Goal: Check status: Check status

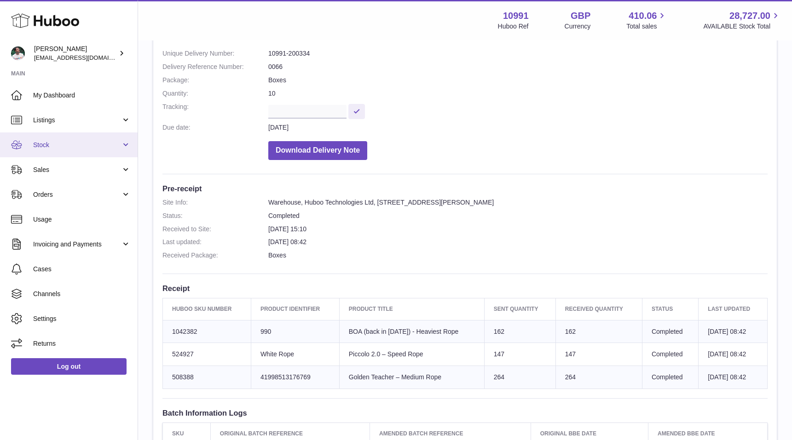
click at [56, 144] on span "Stock" at bounding box center [77, 145] width 88 height 9
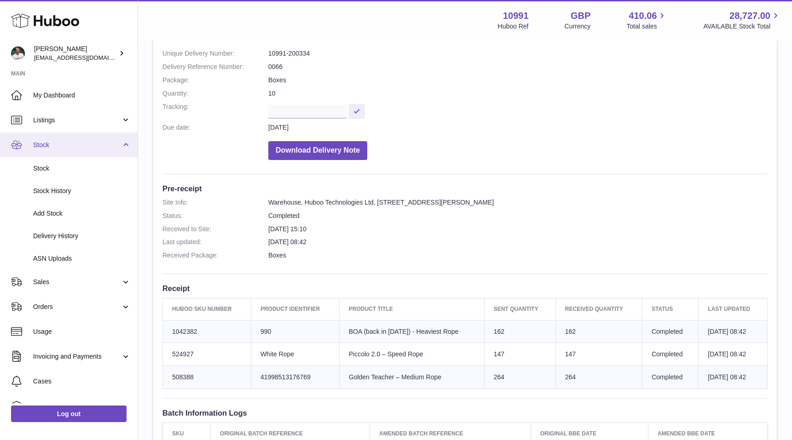
click at [56, 144] on span "Stock" at bounding box center [77, 145] width 88 height 9
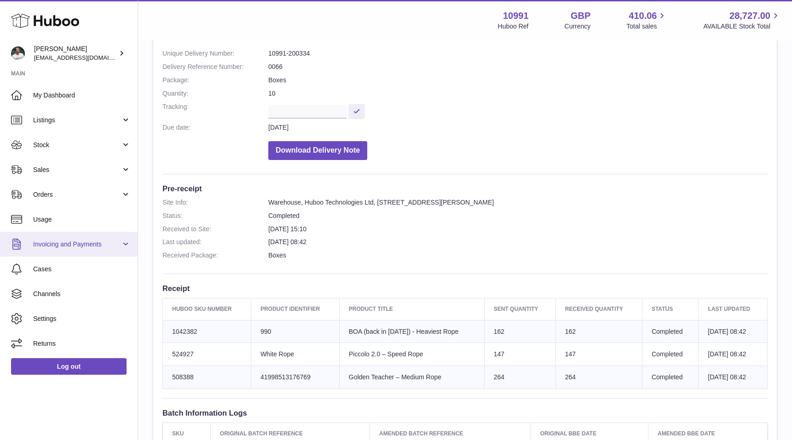
click at [80, 248] on span "Invoicing and Payments" at bounding box center [77, 244] width 88 height 9
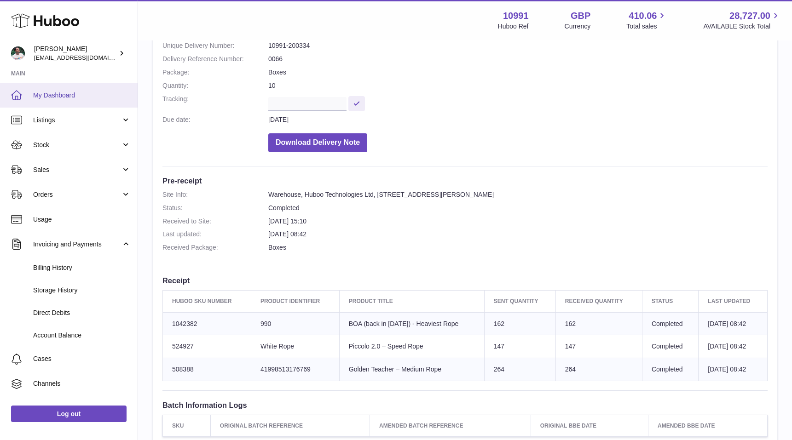
click at [80, 97] on span "My Dashboard" at bounding box center [82, 95] width 98 height 9
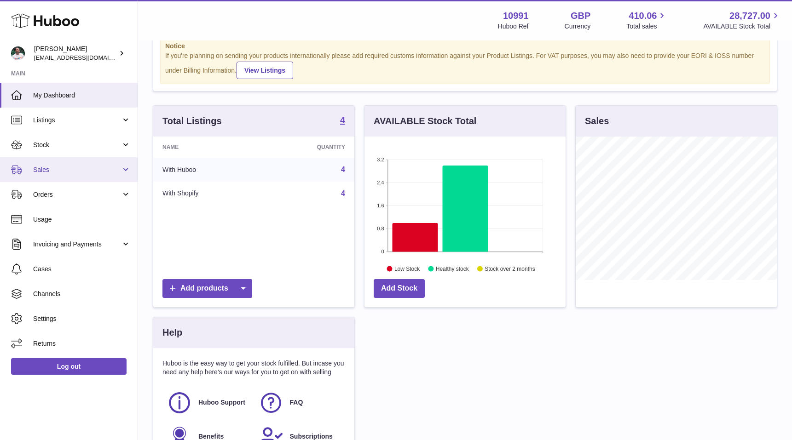
scroll to position [137, 0]
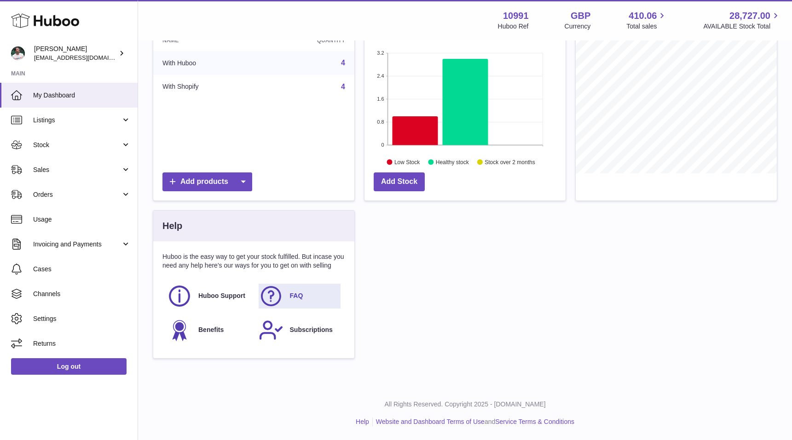
click at [278, 299] on icon at bounding box center [271, 296] width 23 height 23
click at [274, 328] on icon at bounding box center [271, 330] width 23 height 23
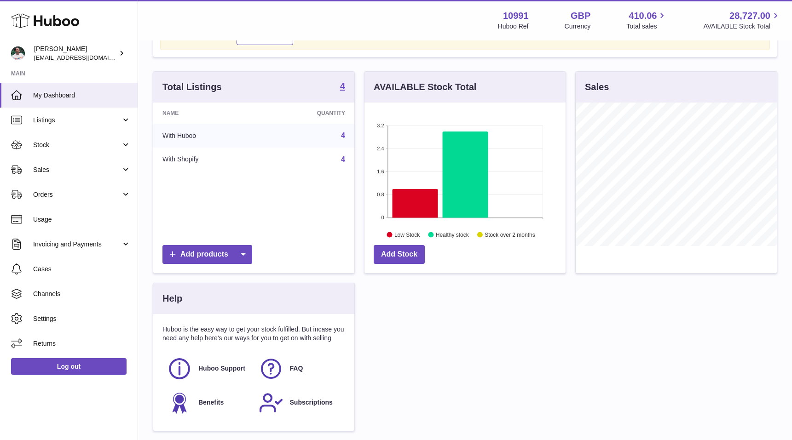
scroll to position [61, 0]
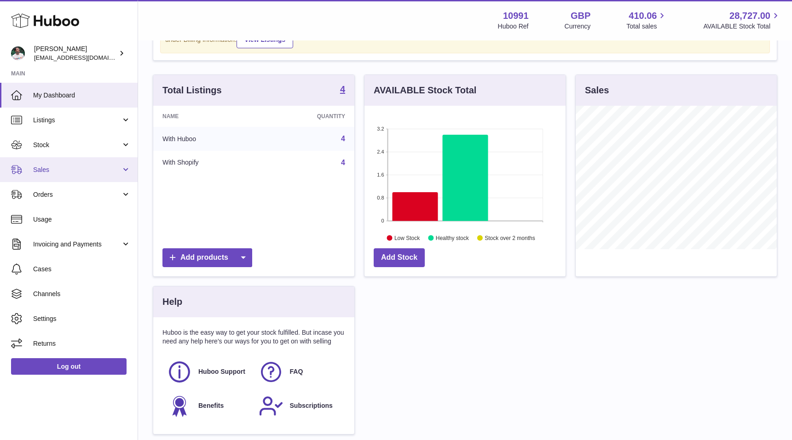
click at [64, 170] on span "Sales" at bounding box center [77, 170] width 88 height 9
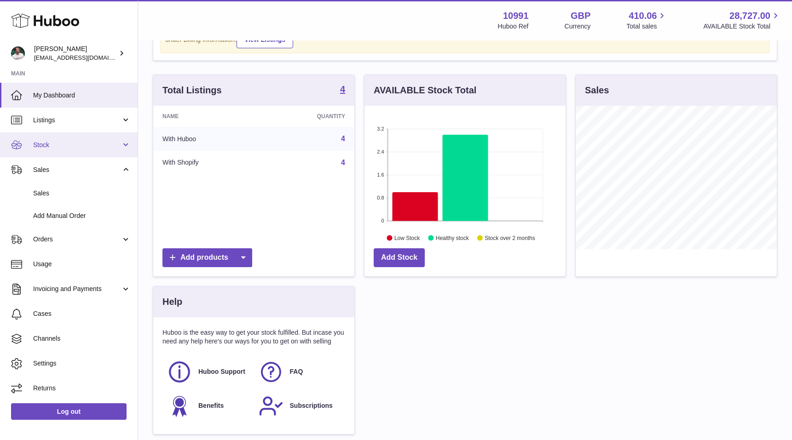
click at [78, 143] on span "Stock" at bounding box center [77, 145] width 88 height 9
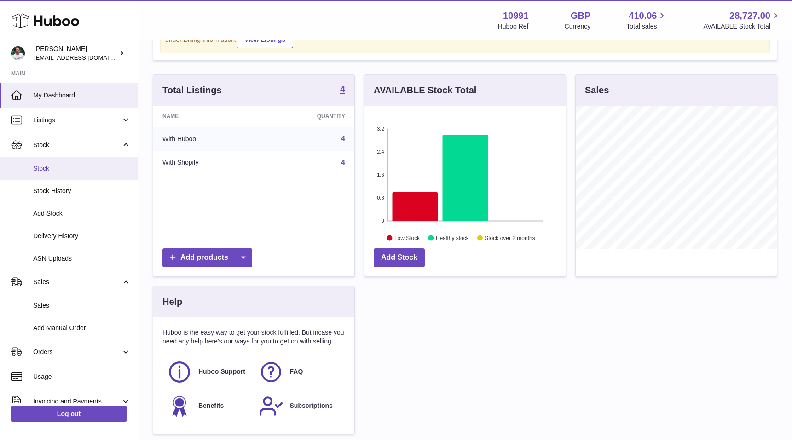
click at [74, 165] on span "Stock" at bounding box center [82, 168] width 98 height 9
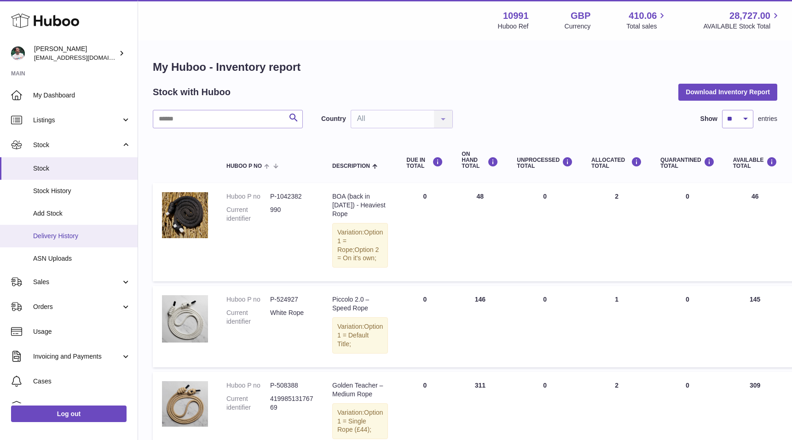
click at [82, 238] on span "Delivery History" at bounding box center [82, 236] width 98 height 9
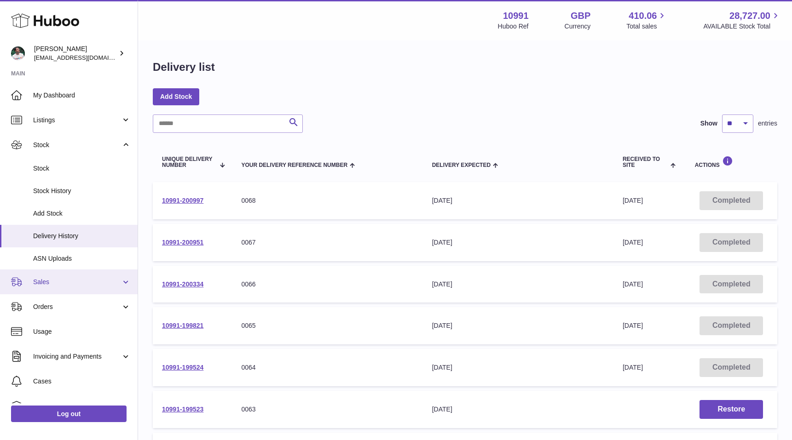
click at [84, 286] on span "Sales" at bounding box center [77, 282] width 88 height 9
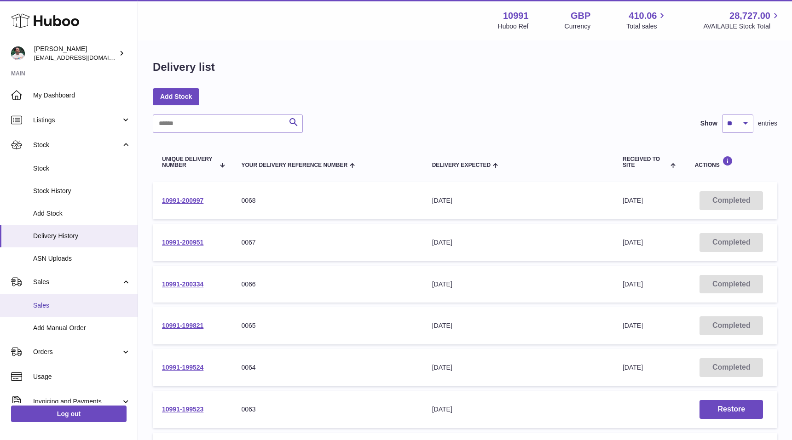
click at [78, 299] on link "Sales" at bounding box center [69, 306] width 138 height 23
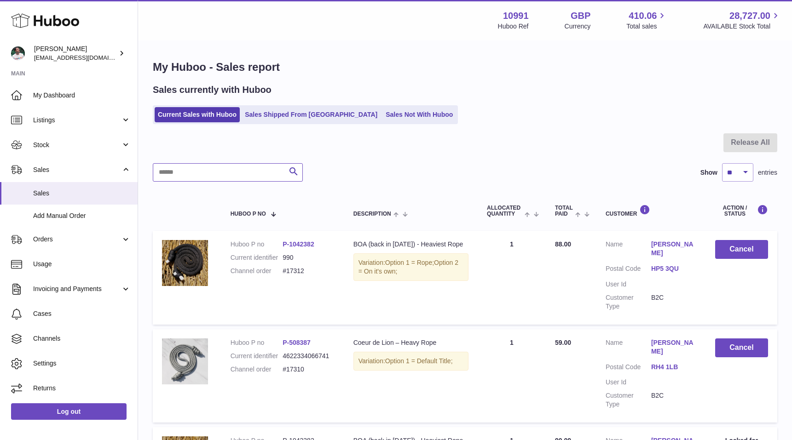
click at [189, 179] on input "text" at bounding box center [228, 172] width 150 height 18
click at [307, 116] on link "Sales Shipped From [GEOGRAPHIC_DATA]" at bounding box center [311, 114] width 139 height 15
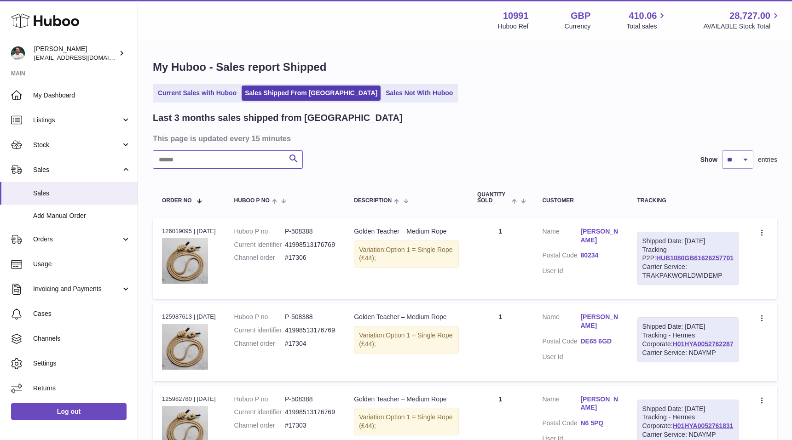
click at [200, 161] on input "text" at bounding box center [228, 160] width 150 height 18
type input "****"
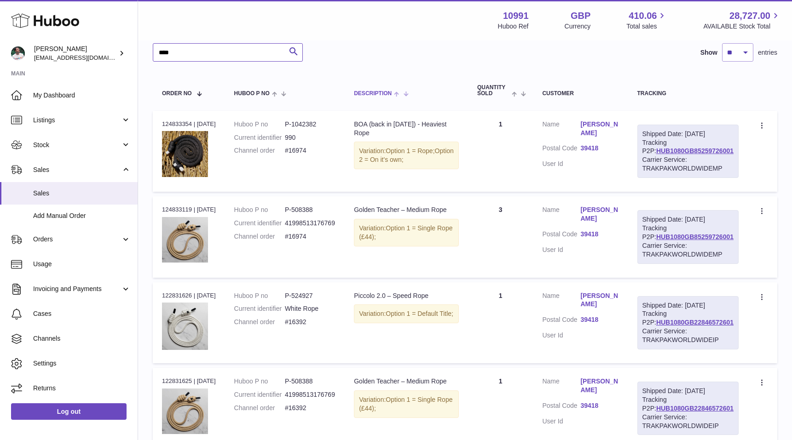
scroll to position [62, 0]
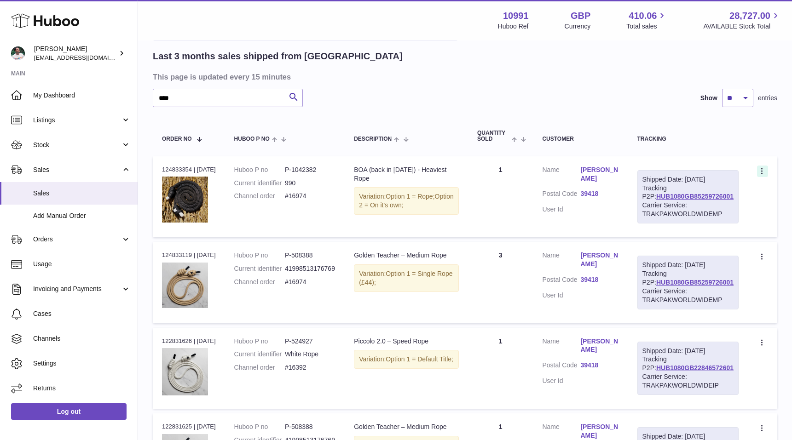
click at [766, 166] on div at bounding box center [762, 172] width 11 height 12
click at [726, 207] on li "Duplicate Order" at bounding box center [722, 212] width 92 height 20
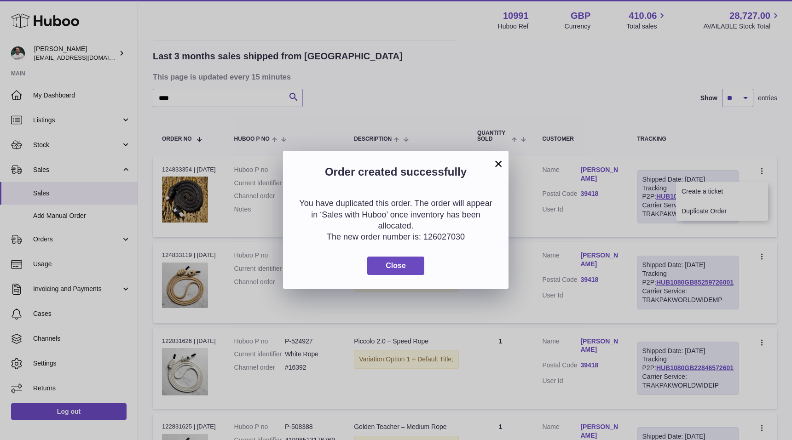
click at [501, 164] on button "×" at bounding box center [498, 163] width 11 height 11
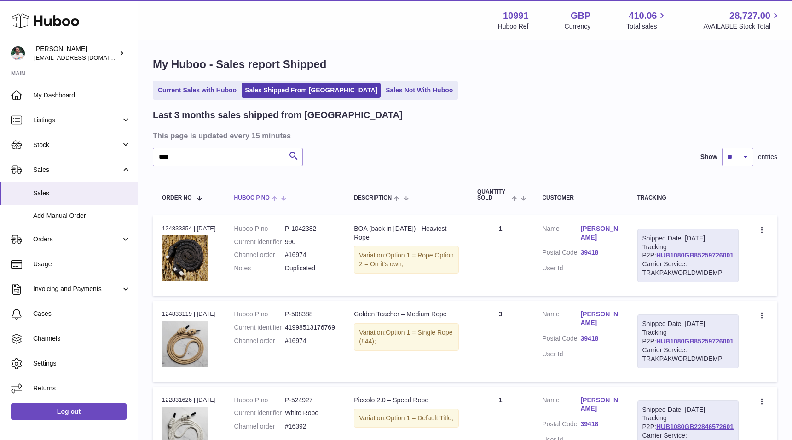
scroll to position [0, 0]
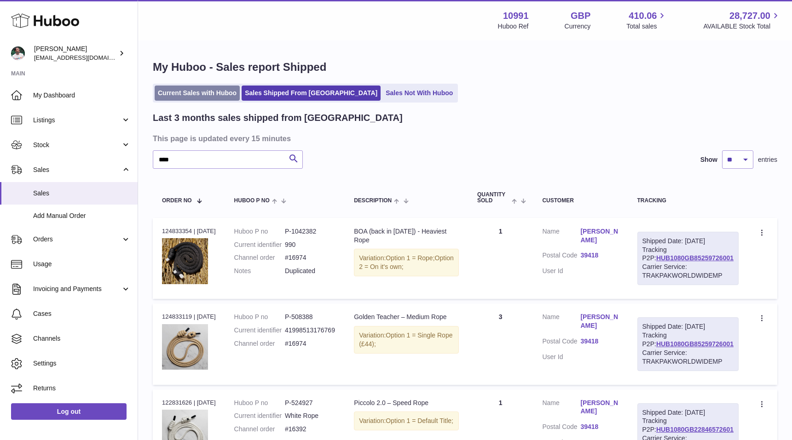
click at [191, 86] on link "Current Sales with Huboo" at bounding box center [197, 93] width 85 height 15
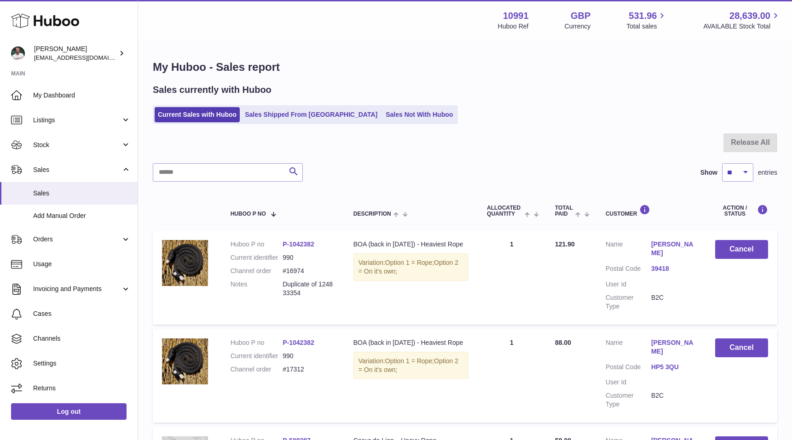
click at [663, 249] on link "[PERSON_NAME]" at bounding box center [674, 248] width 46 height 17
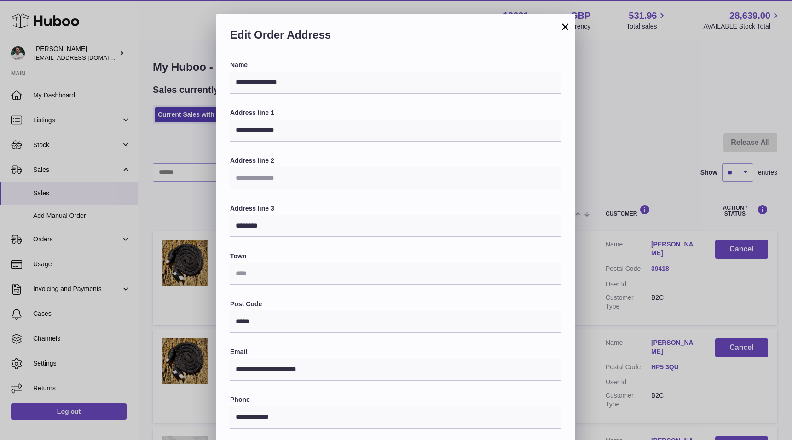
click at [566, 26] on button "×" at bounding box center [565, 26] width 11 height 11
